Goal: Transaction & Acquisition: Purchase product/service

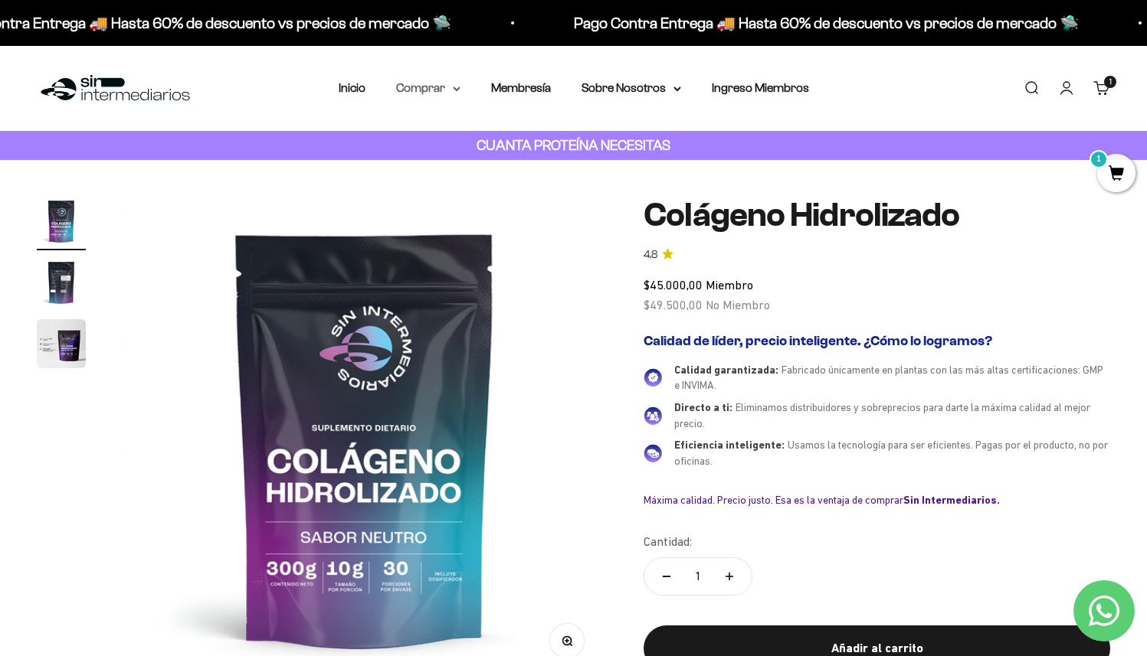
click at [433, 87] on summary "Comprar" at bounding box center [428, 88] width 64 height 20
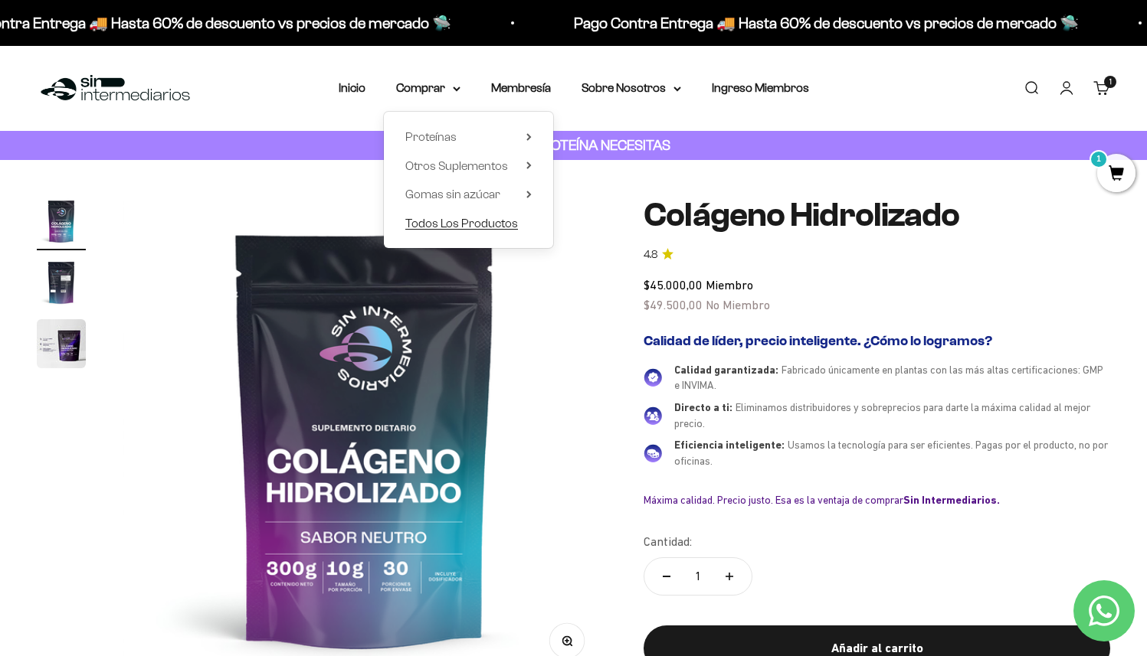
click at [437, 228] on span "Todos Los Productos" at bounding box center [461, 223] width 113 height 13
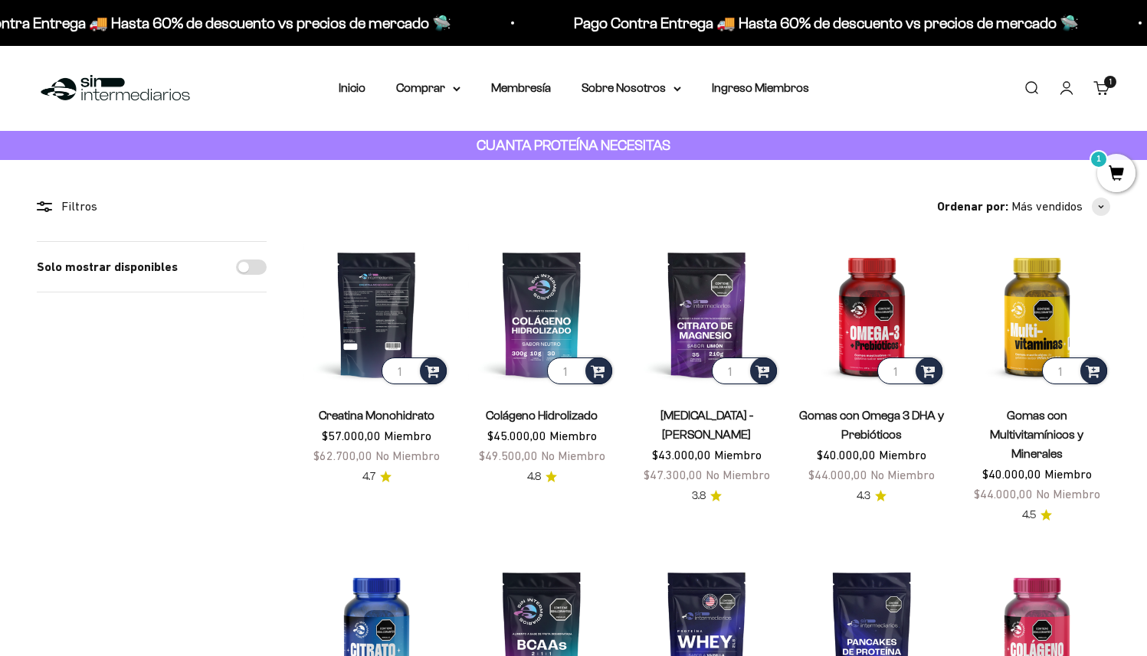
click at [381, 309] on img at bounding box center [376, 314] width 146 height 146
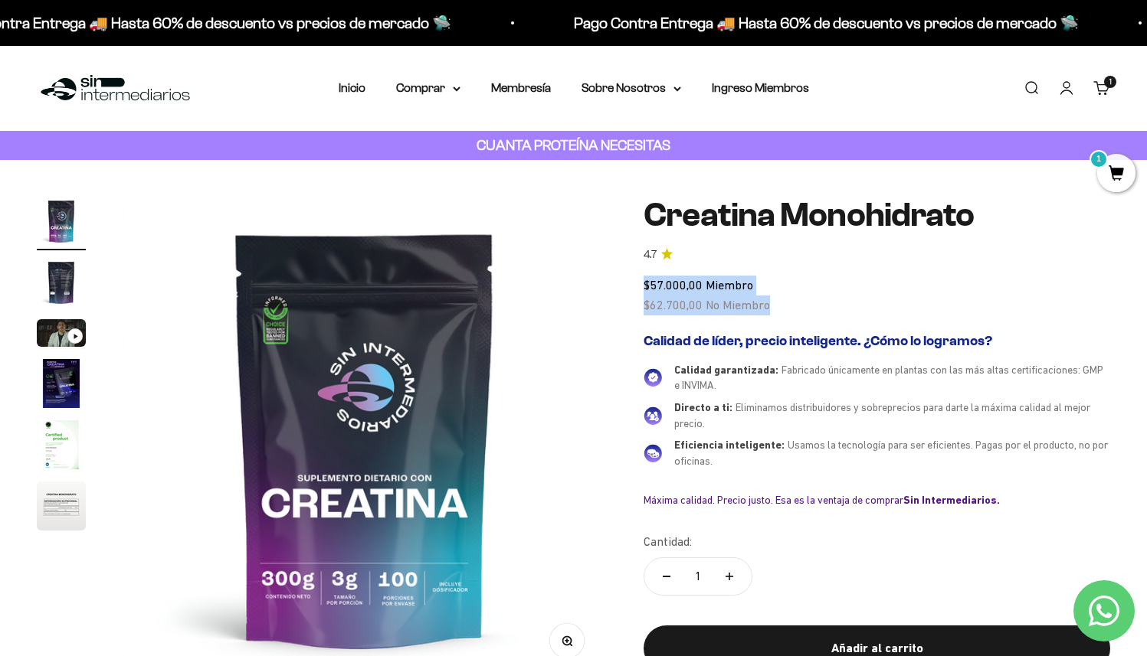
drag, startPoint x: 797, startPoint y: 306, endPoint x: 645, endPoint y: 287, distance: 153.5
click at [645, 287] on div "$57.000,00 Miembro $62.700,00 No Miembro" at bounding box center [876, 295] width 466 height 39
copy div "$57.000,00 Miembro $62.700,00 No Miembro"
